Goal: Register for event/course

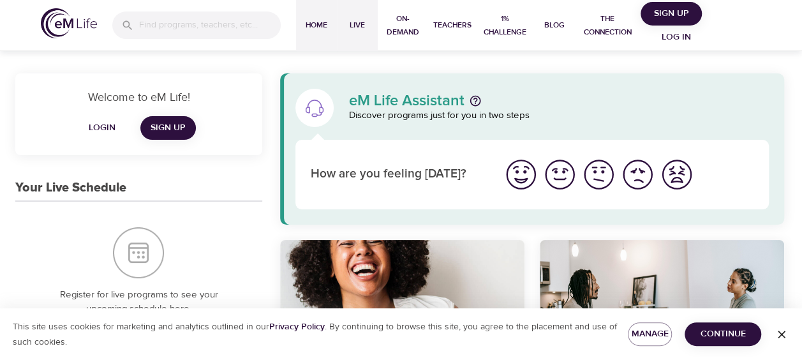
click at [360, 23] on span "Live" at bounding box center [357, 25] width 31 height 13
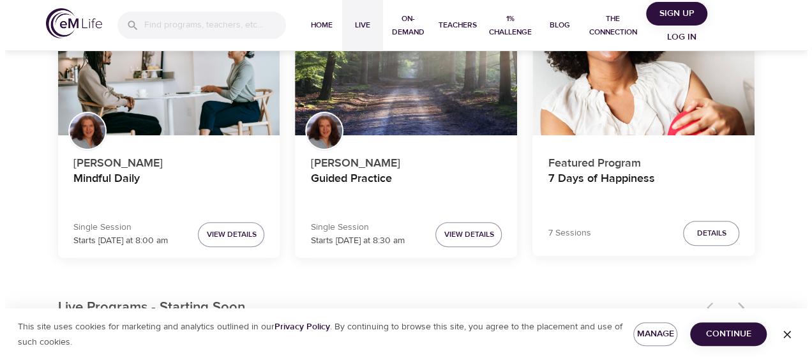
scroll to position [154, 0]
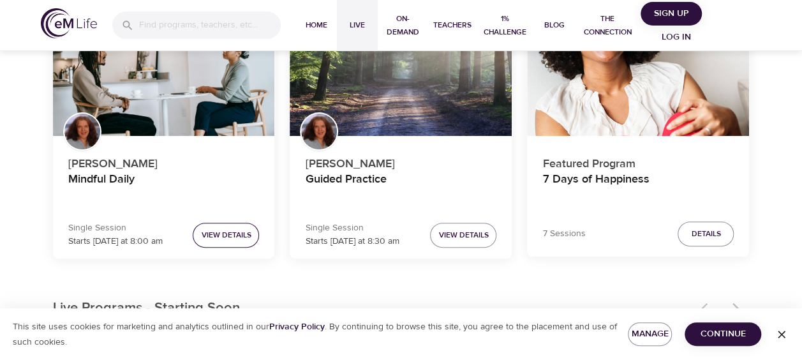
click at [229, 237] on span "View Details" at bounding box center [226, 235] width 50 height 13
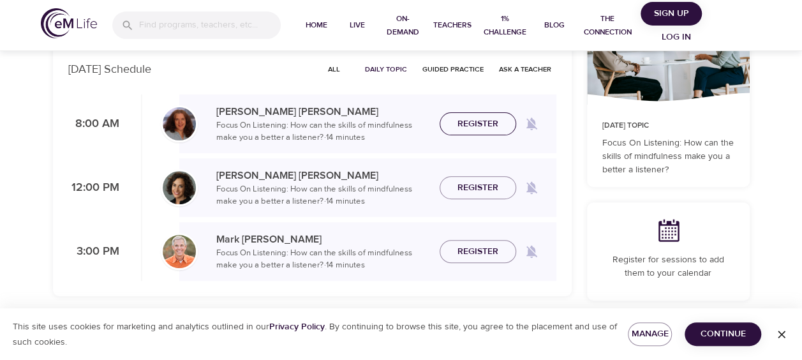
click at [470, 118] on span "Register" at bounding box center [478, 124] width 41 height 16
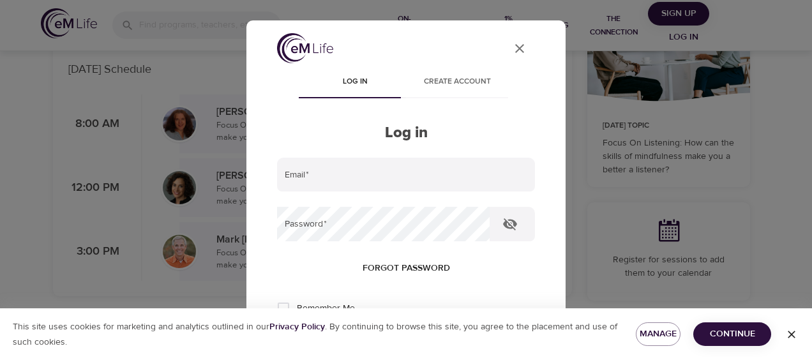
type input "[EMAIL_ADDRESS][DOMAIN_NAME]"
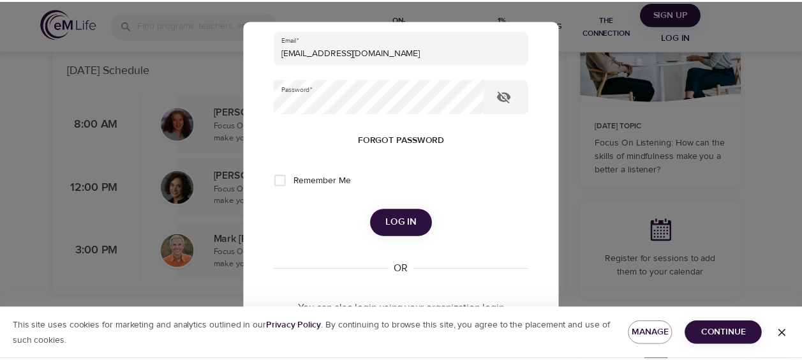
scroll to position [128, 0]
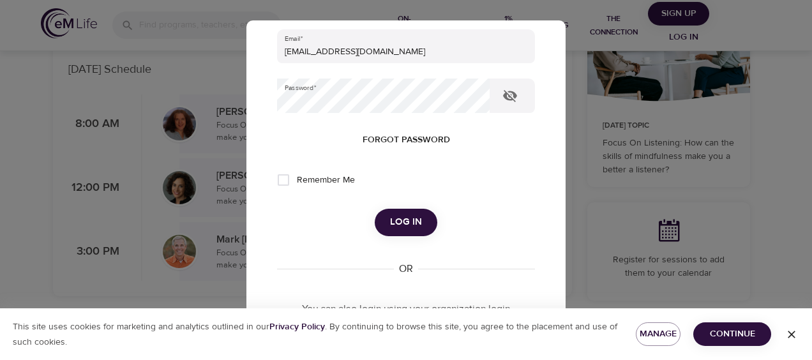
click at [285, 176] on input "Remember Me" at bounding box center [283, 180] width 27 height 27
checkbox input "true"
click at [406, 226] on span "Log in" at bounding box center [406, 222] width 32 height 17
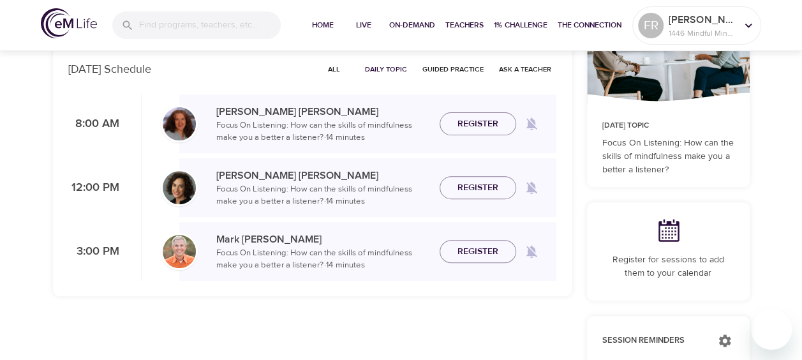
checkbox input "true"
click at [484, 121] on span "Register" at bounding box center [478, 124] width 41 height 16
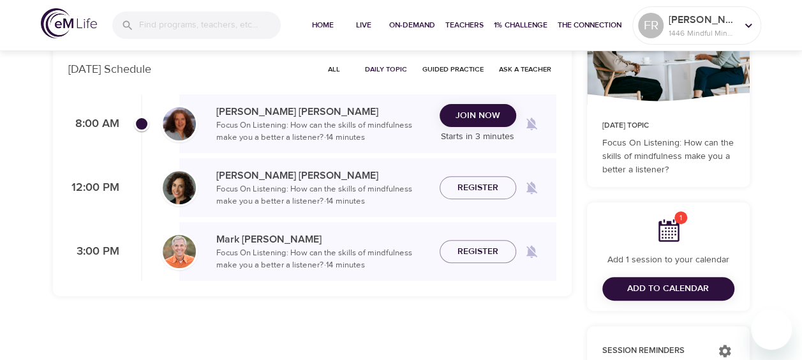
click at [476, 115] on span "Join Now" at bounding box center [478, 116] width 45 height 16
